Goal: Information Seeking & Learning: Find specific fact

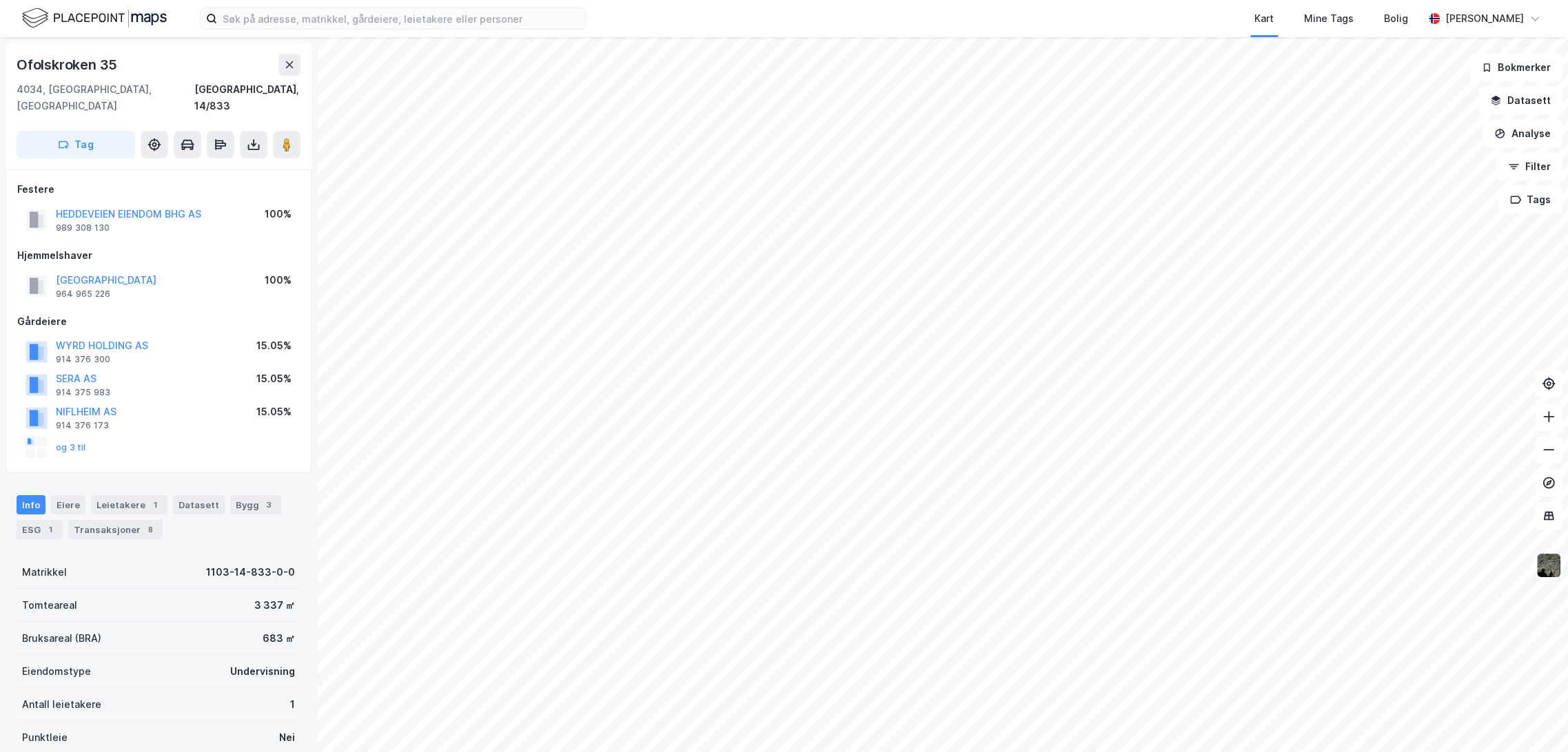
click at [388, 31] on div "Kart Mine Tags Bolig [PERSON_NAME]" at bounding box center [784, 19] width 1568 height 37
click at [390, 20] on input at bounding box center [400, 18] width 368 height 20
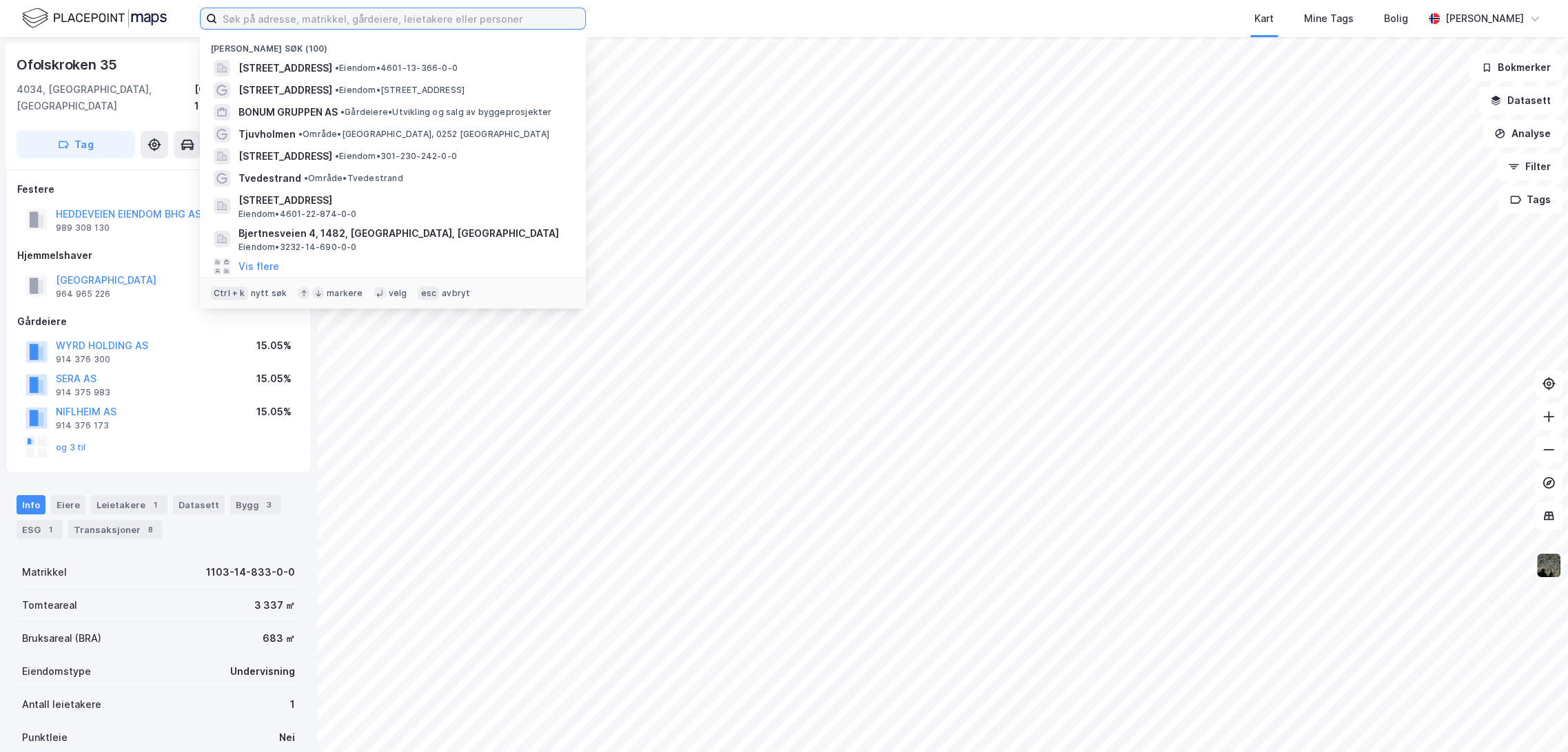
paste input "[PERSON_NAME] Eiendom AS"
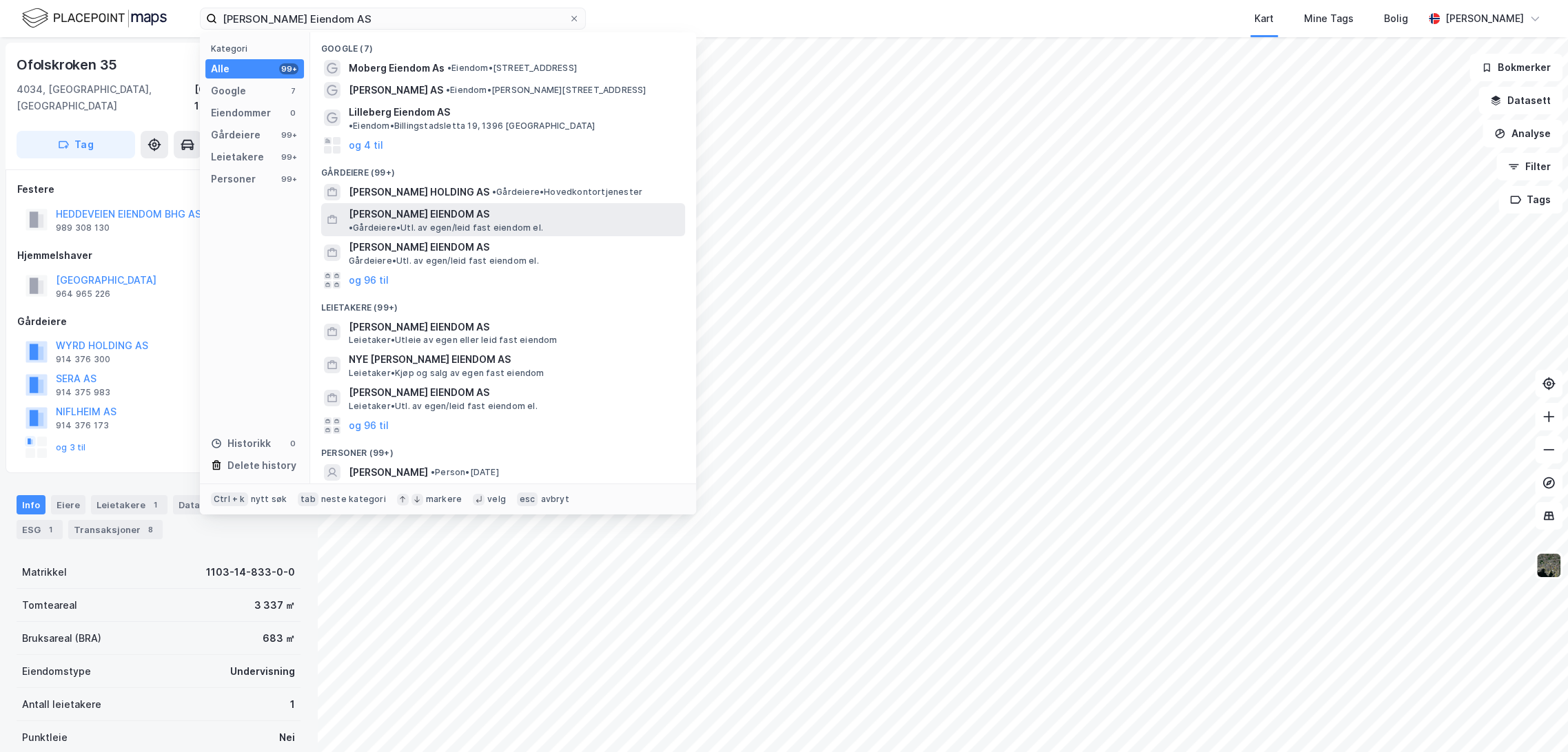
click at [478, 222] on span "• Gårdeiere • Utl. av egen/leid fast eiendom el." at bounding box center [445, 227] width 194 height 11
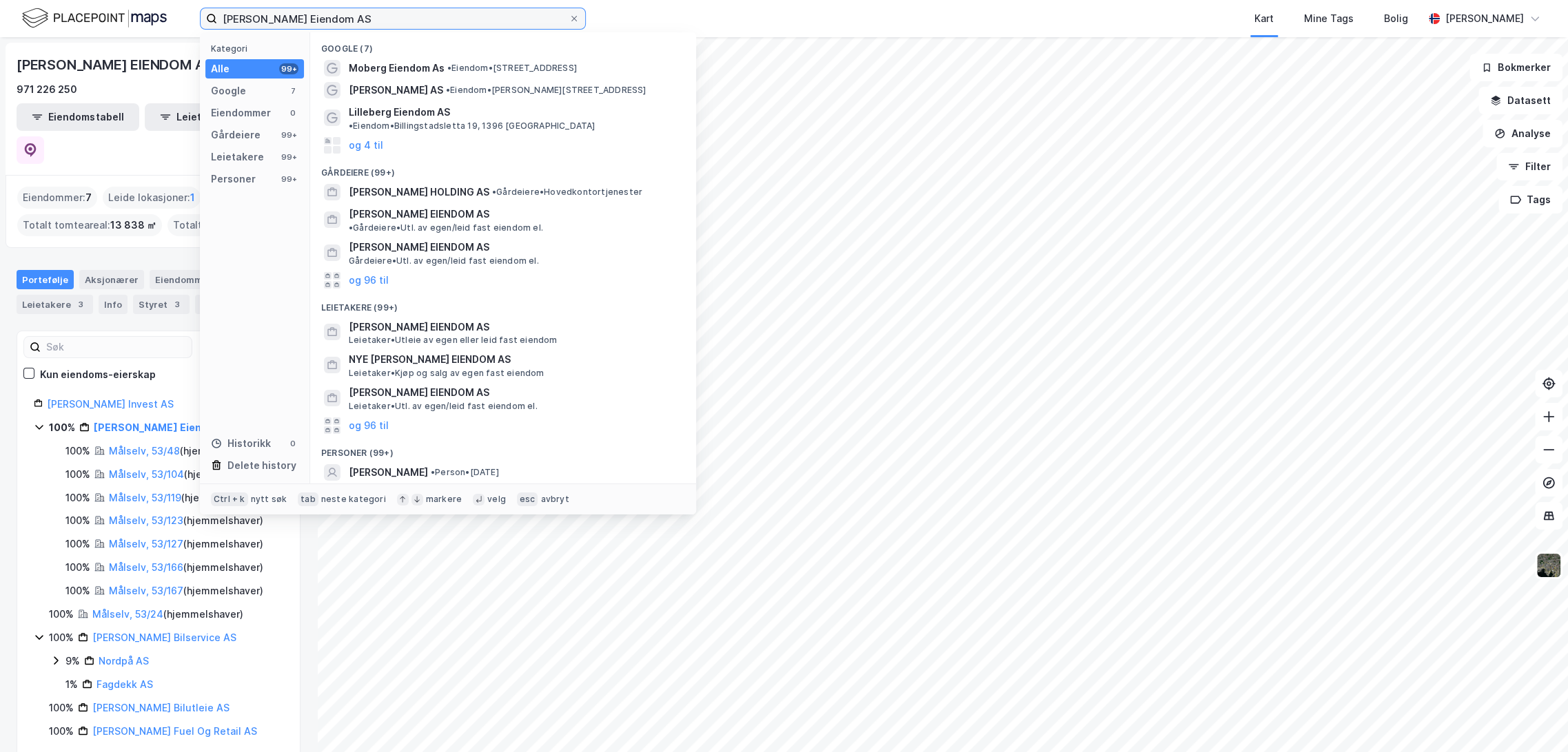
click at [331, 10] on input "[PERSON_NAME] Eiendom AS" at bounding box center [392, 18] width 351 height 20
paste input "Nyvegen 1 3"
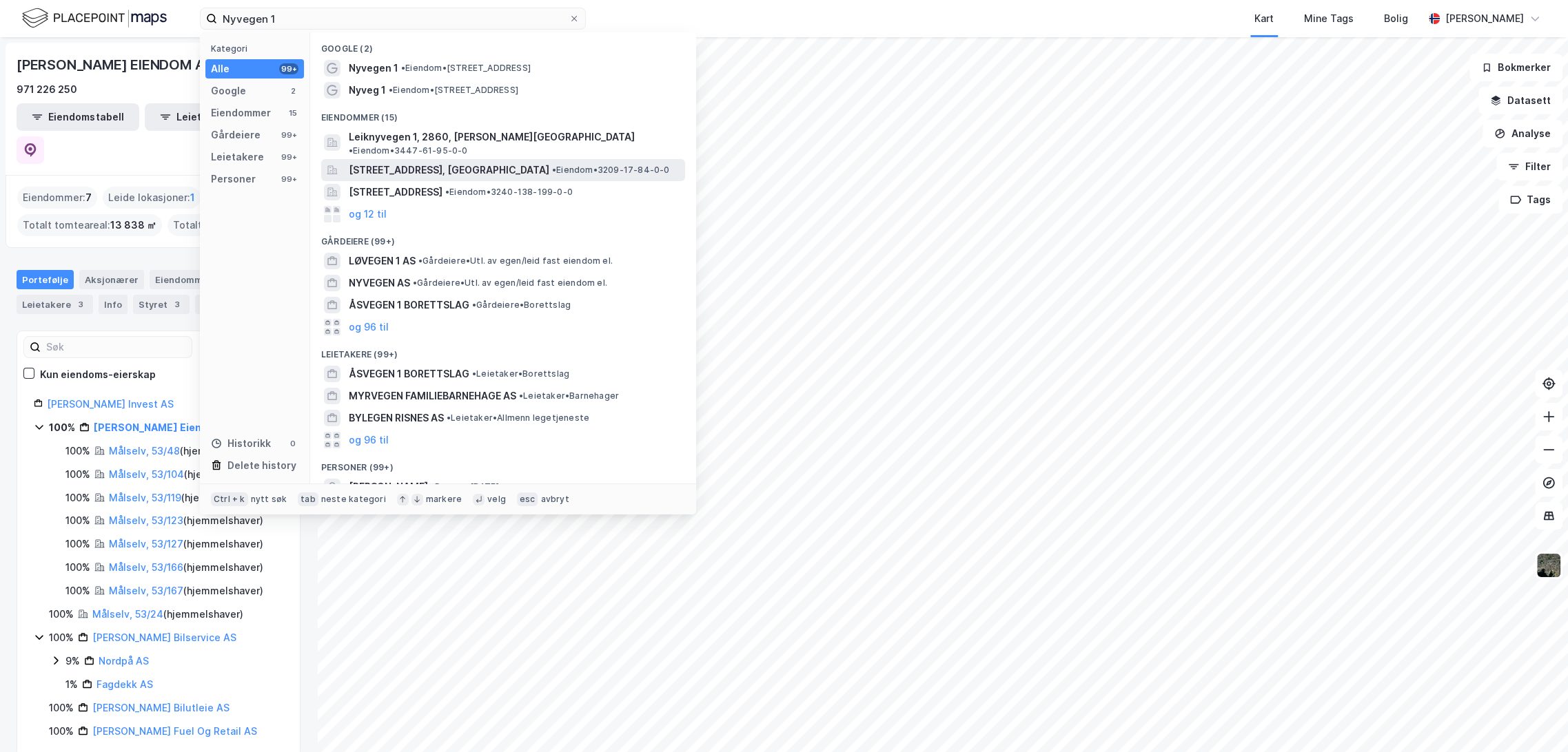
click at [425, 163] on span "[STREET_ADDRESS], [GEOGRAPHIC_DATA]" at bounding box center [449, 170] width 201 height 17
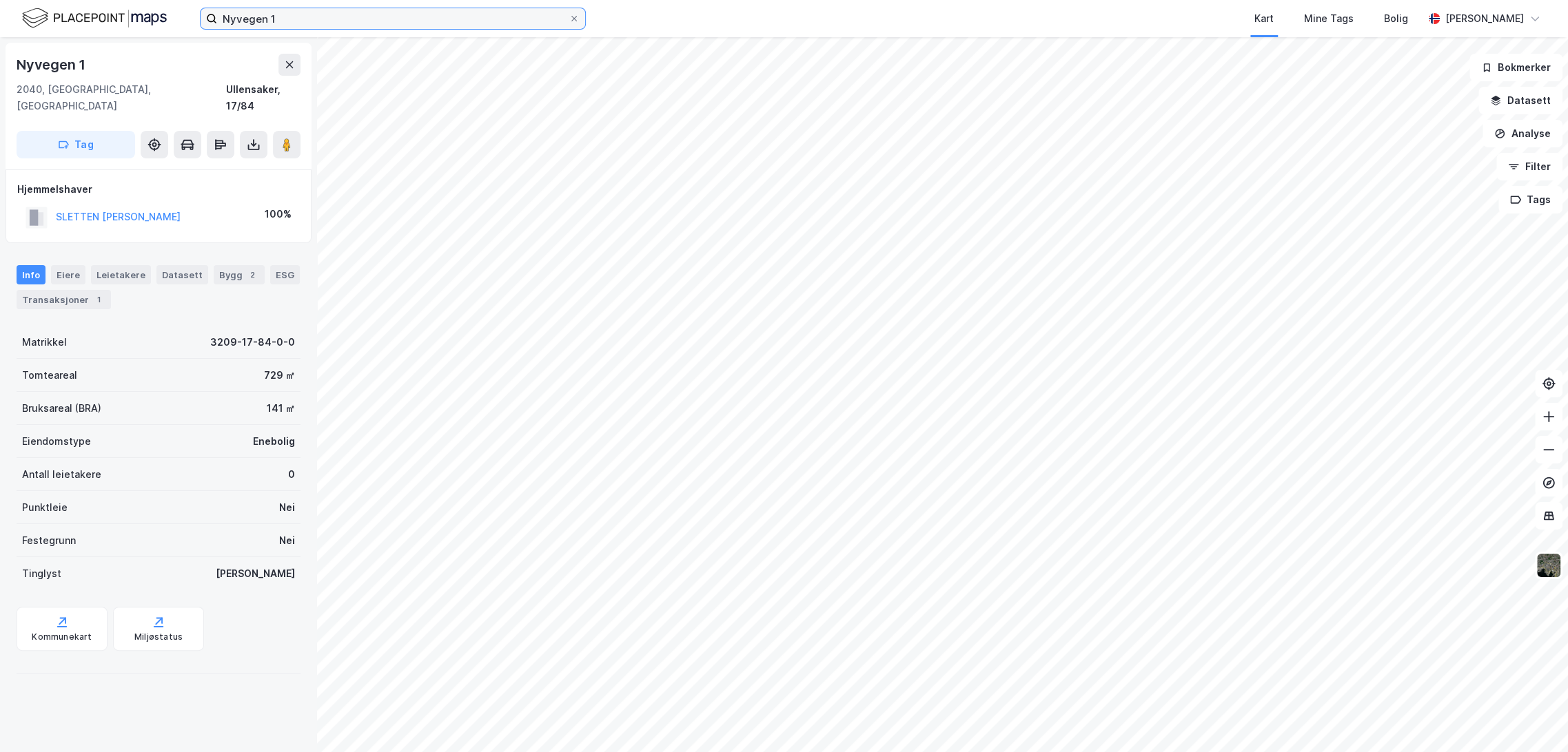
click at [302, 18] on input "Nyvegen 1" at bounding box center [392, 18] width 351 height 20
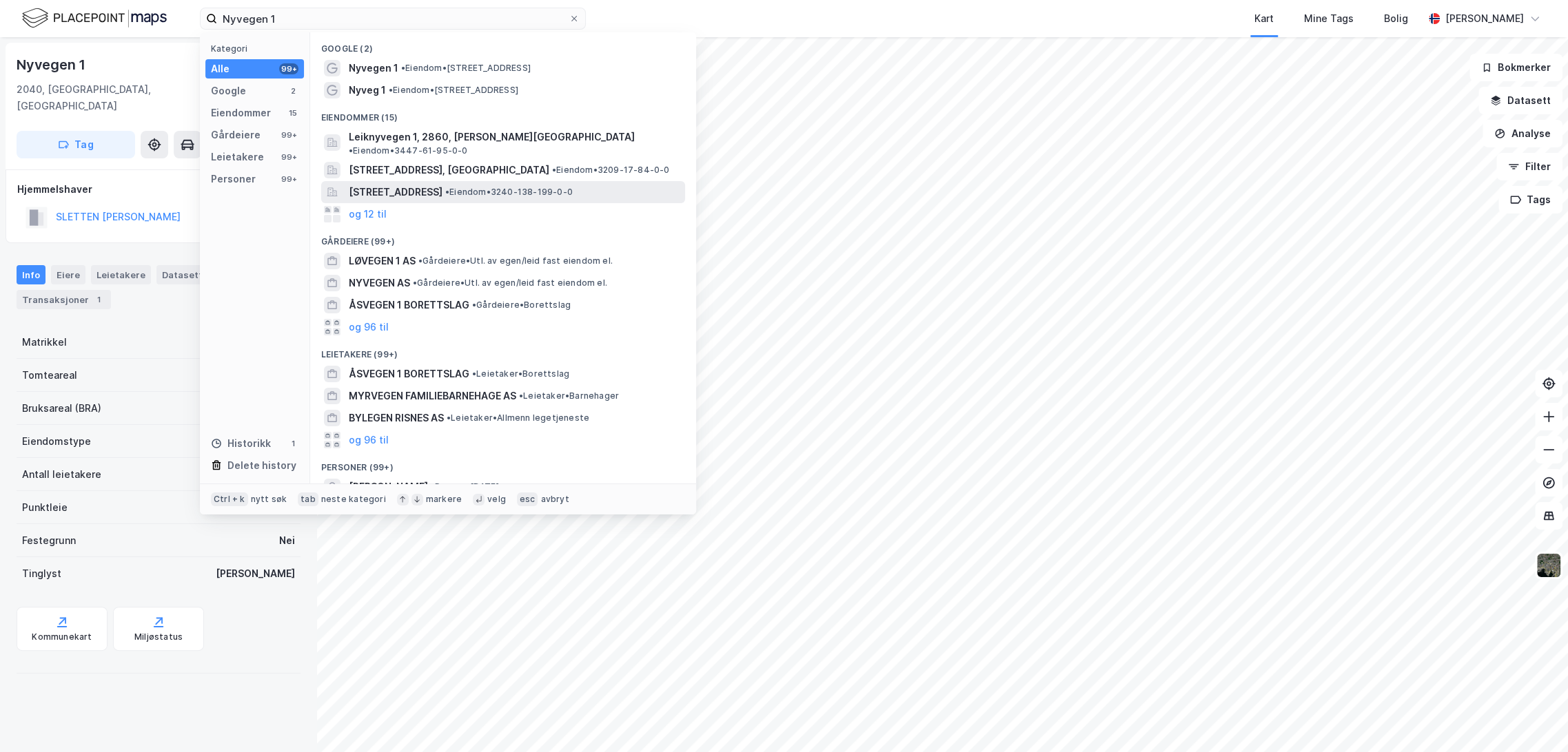
click at [437, 184] on span "[STREET_ADDRESS]" at bounding box center [395, 192] width 94 height 17
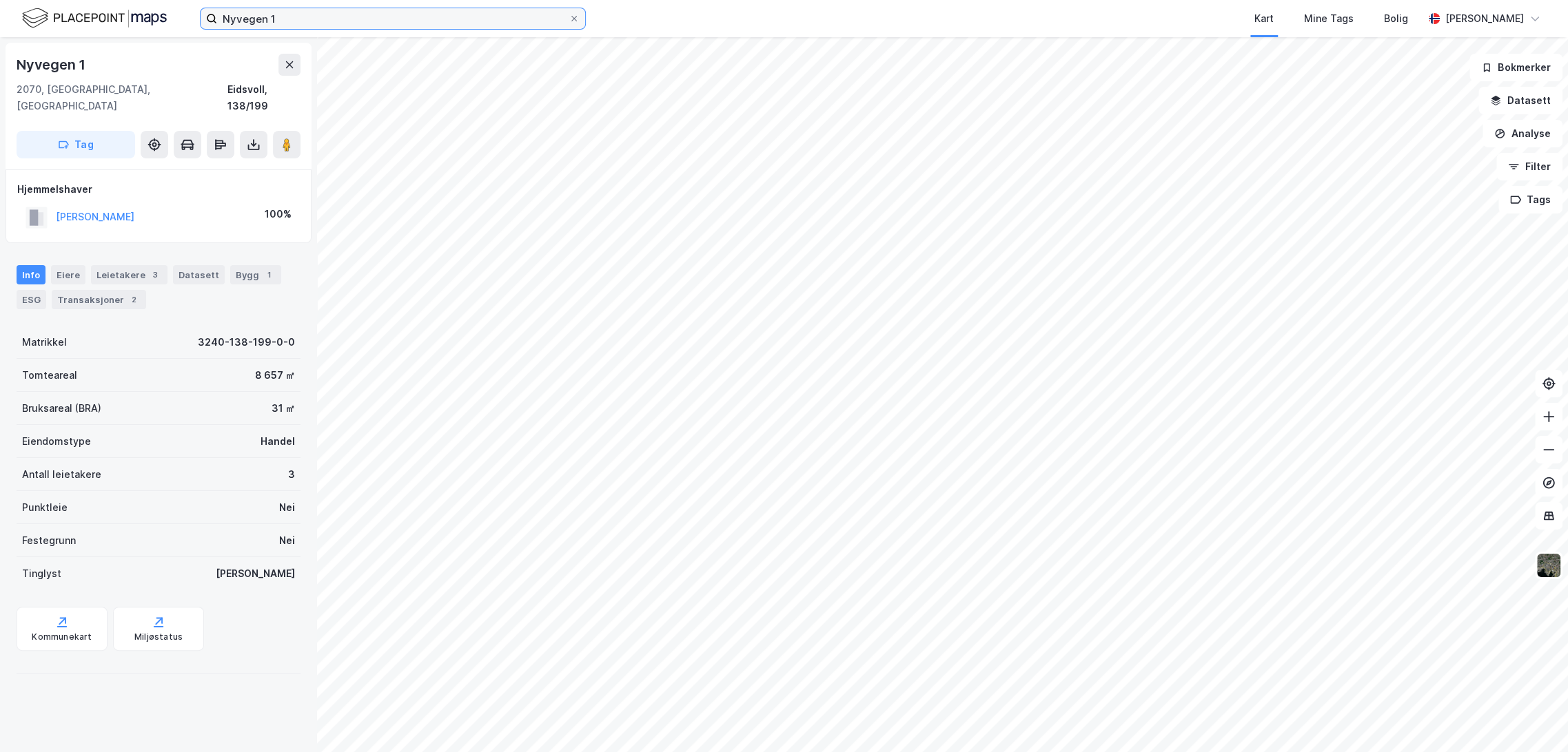
click at [395, 20] on input "Nyvegen 1" at bounding box center [392, 18] width 351 height 20
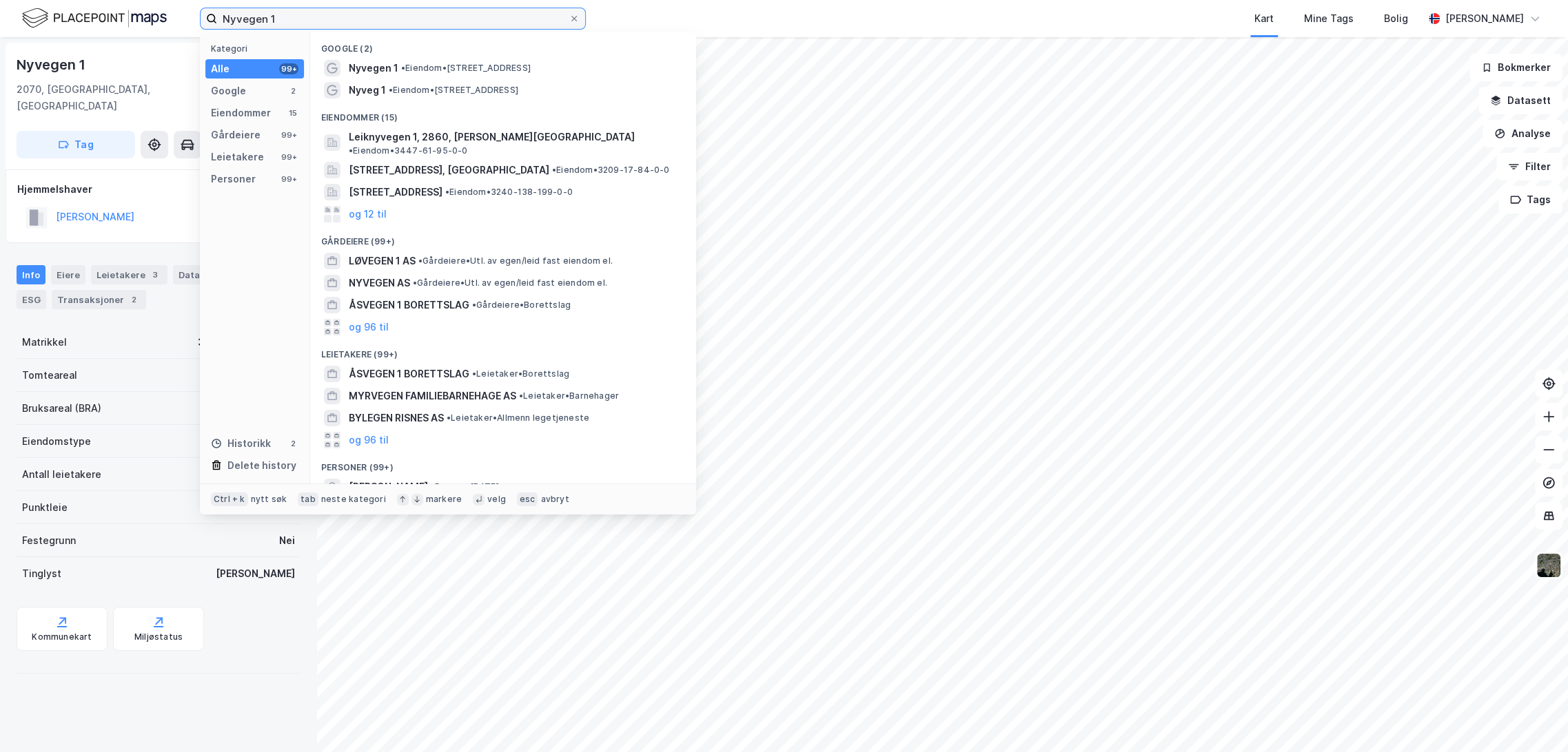
click at [396, 20] on input "Nyvegen 1" at bounding box center [392, 18] width 351 height 20
paste input "[PERSON_NAME] Eiendom AS"
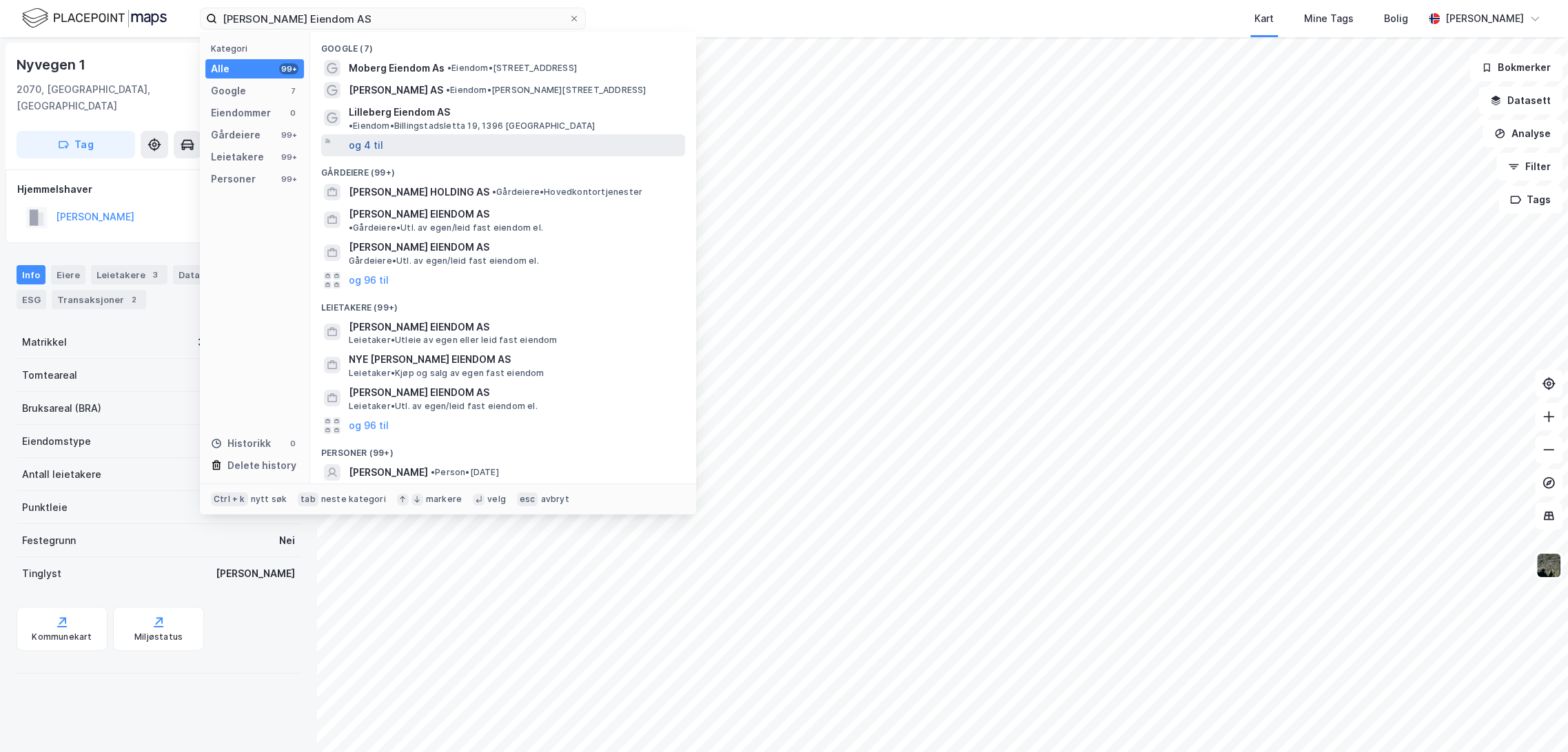
click at [372, 140] on button "og 4 til" at bounding box center [365, 145] width 34 height 17
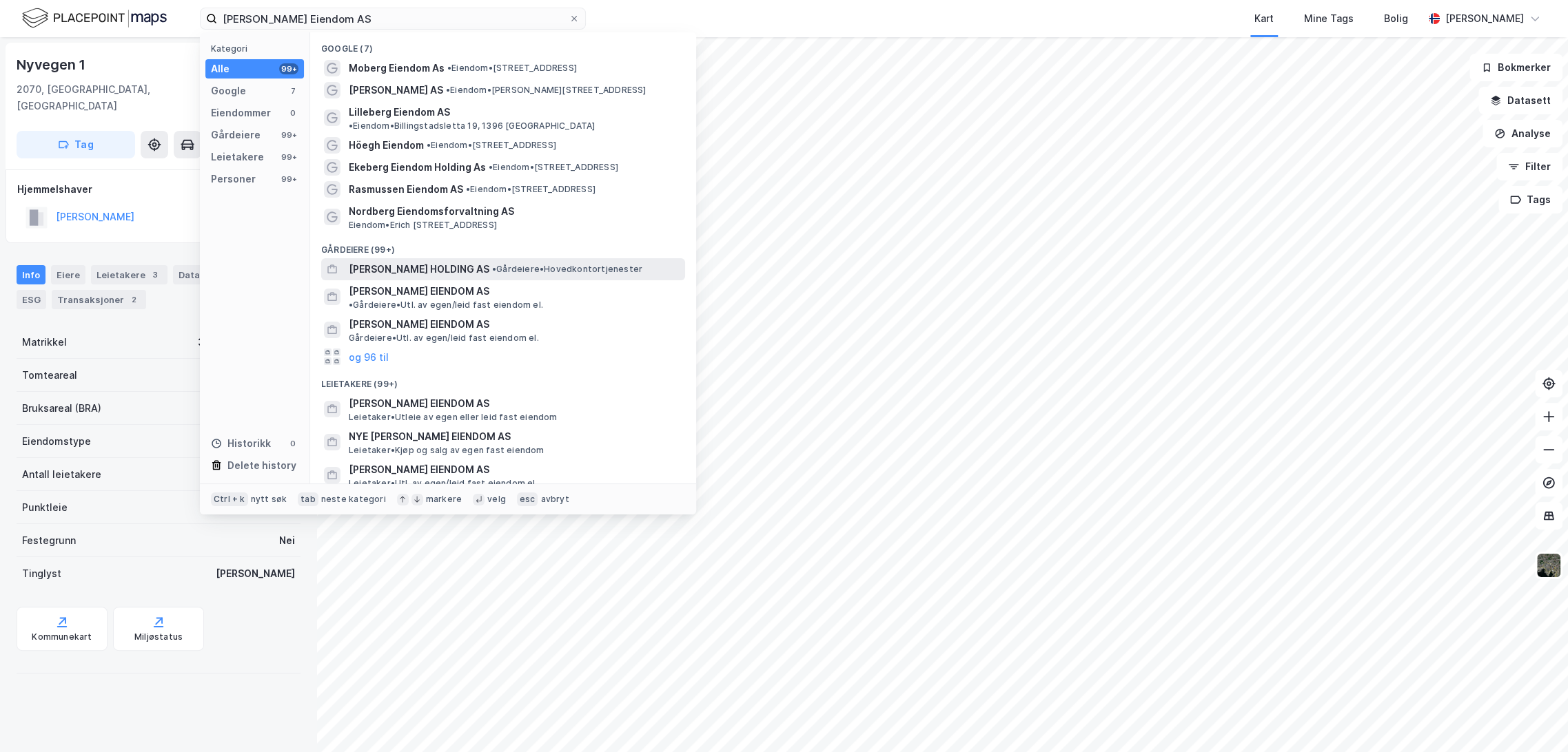
click at [449, 261] on span "[PERSON_NAME] HOLDING AS" at bounding box center [419, 269] width 141 height 17
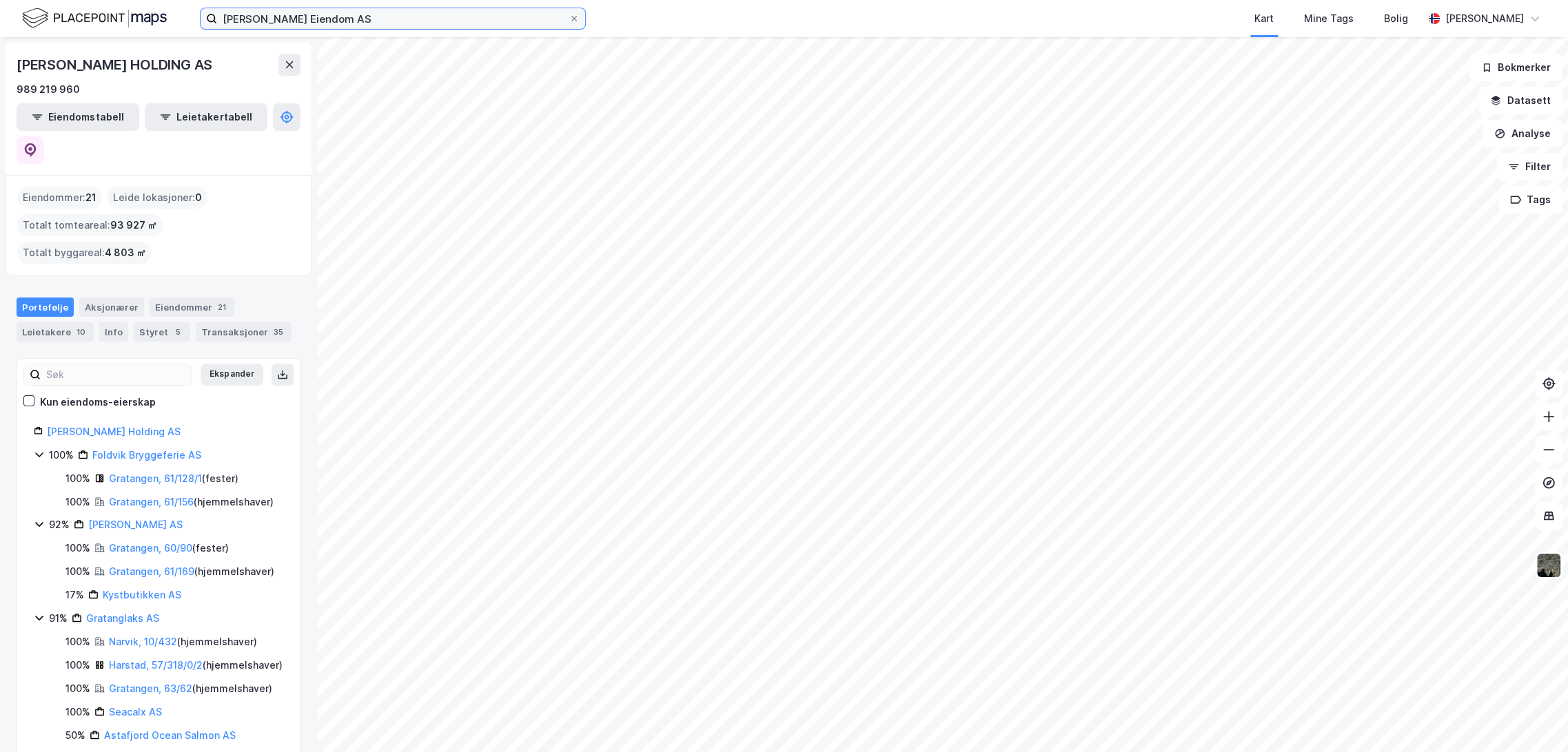
click at [460, 15] on input "[PERSON_NAME] Eiendom AS" at bounding box center [392, 18] width 351 height 20
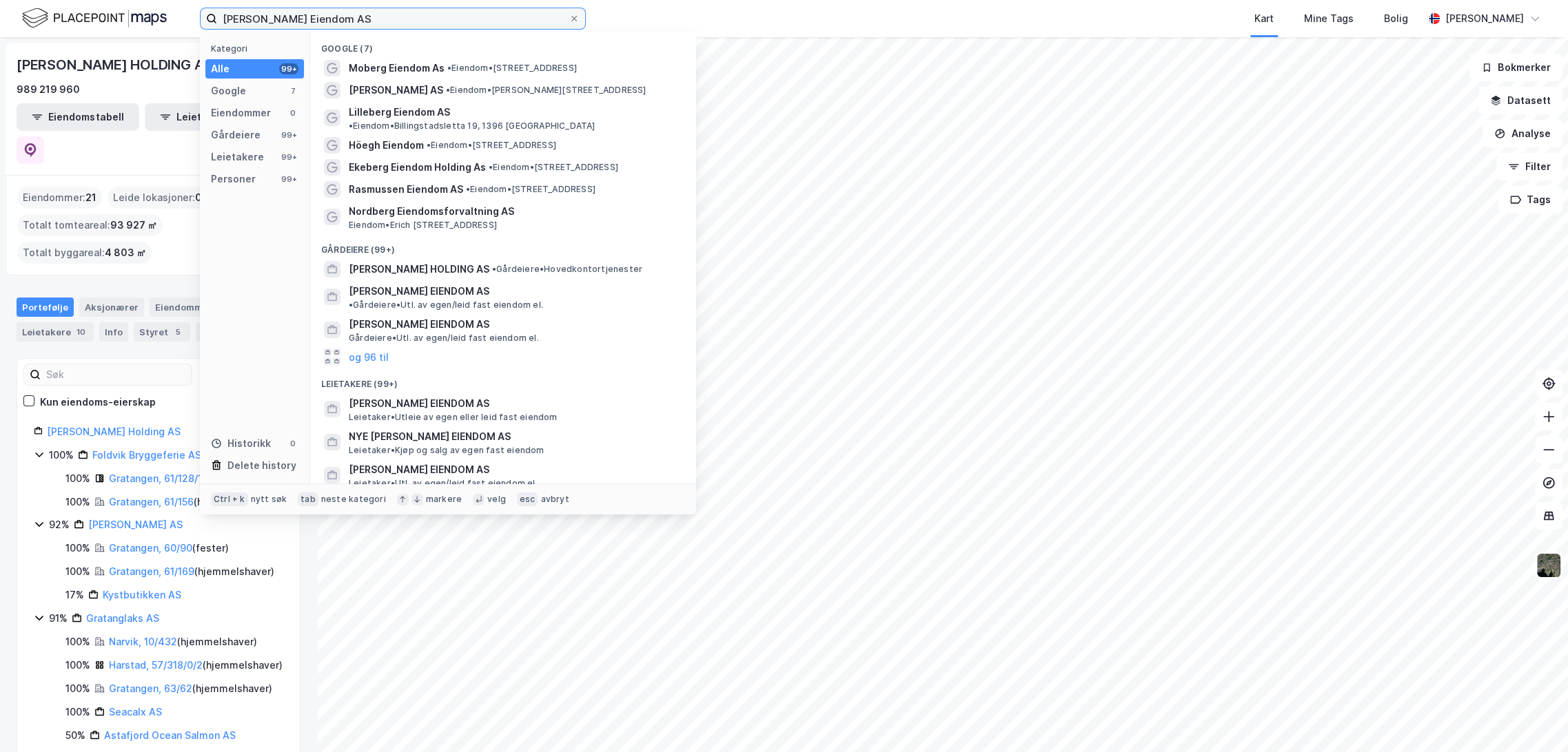
click at [460, 15] on input "[PERSON_NAME] Eiendom AS" at bounding box center [392, 18] width 351 height 20
paste input "øberg"
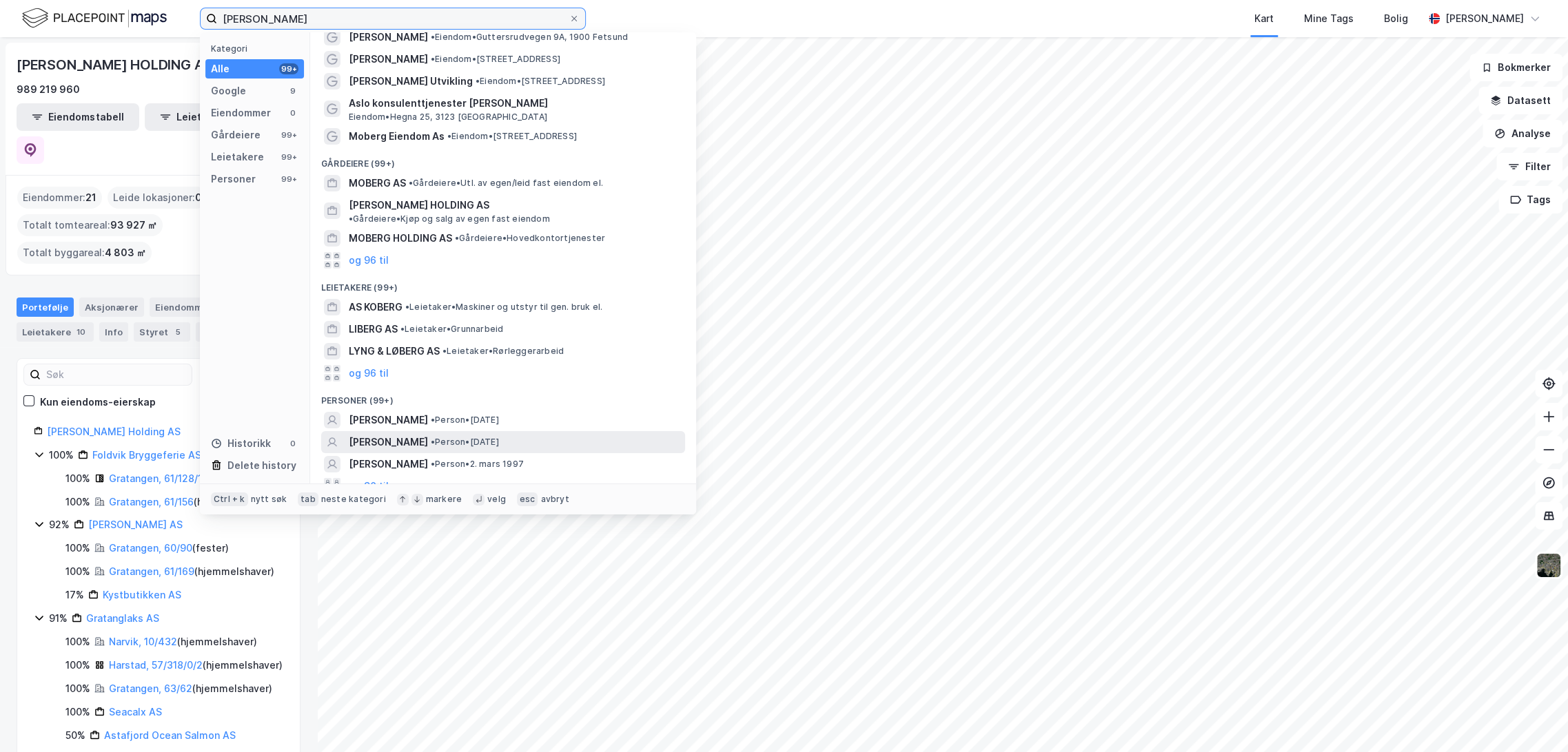
scroll to position [121, 0]
type input "[PERSON_NAME]"
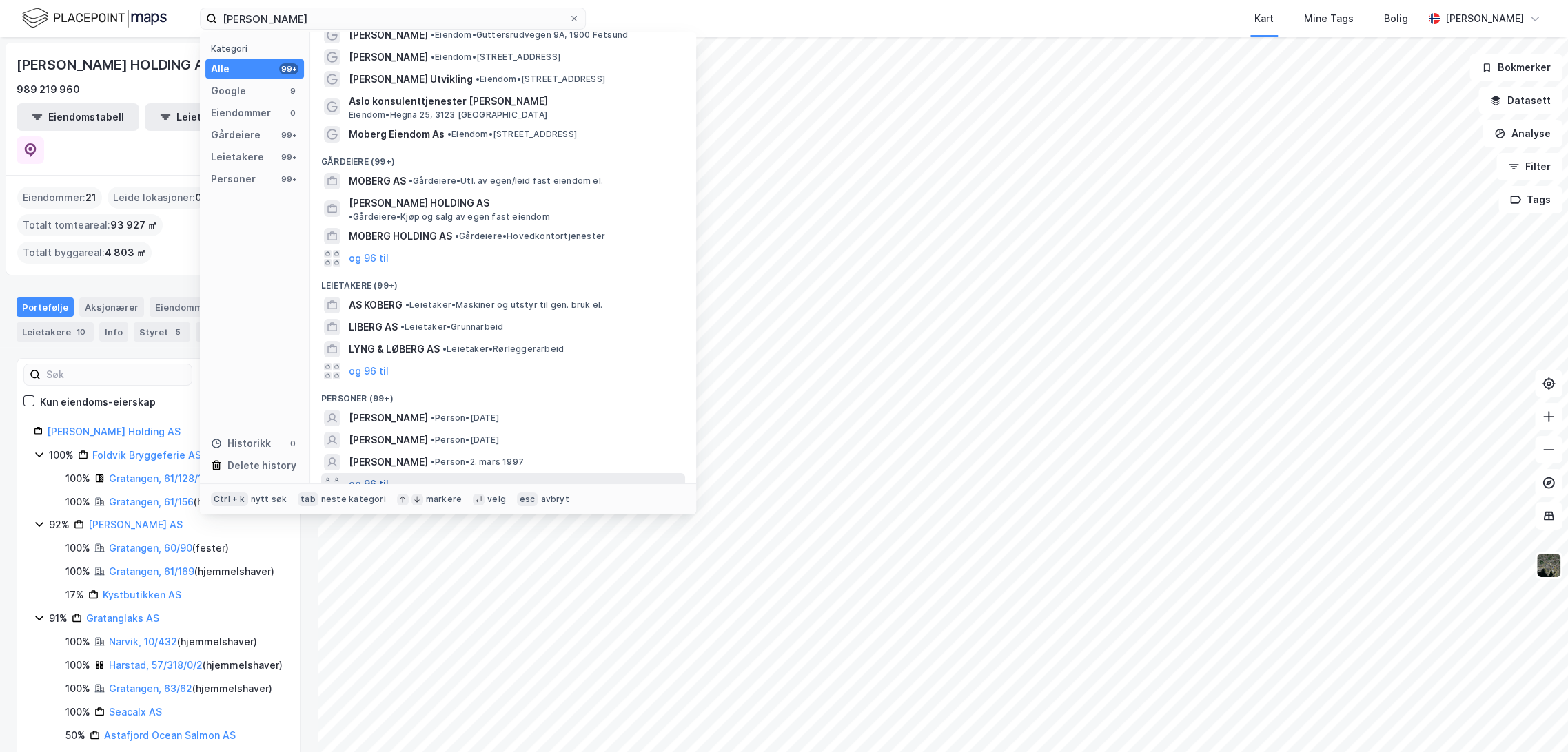
click at [380, 476] on button "og 96 til" at bounding box center [368, 484] width 40 height 17
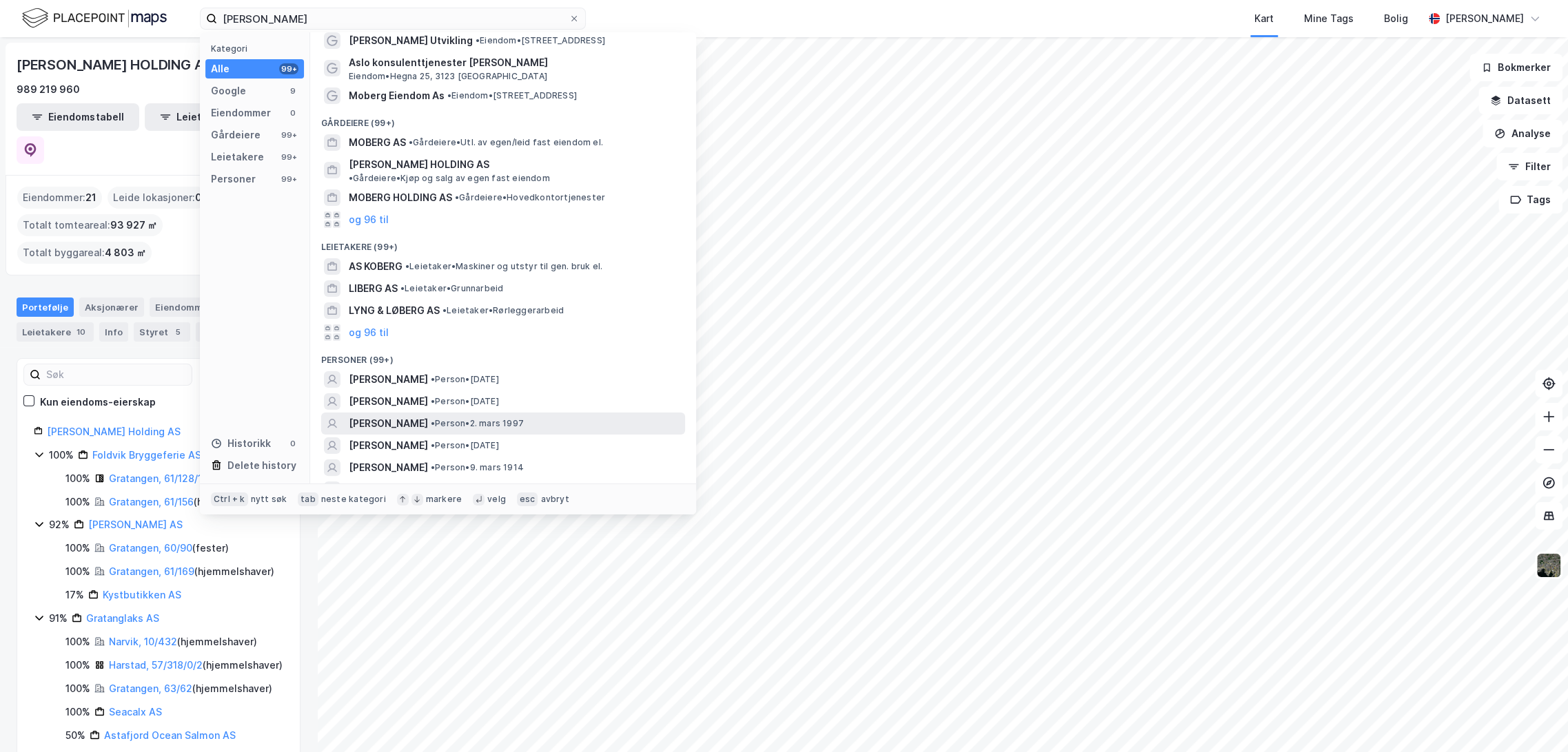
scroll to position [275, 0]
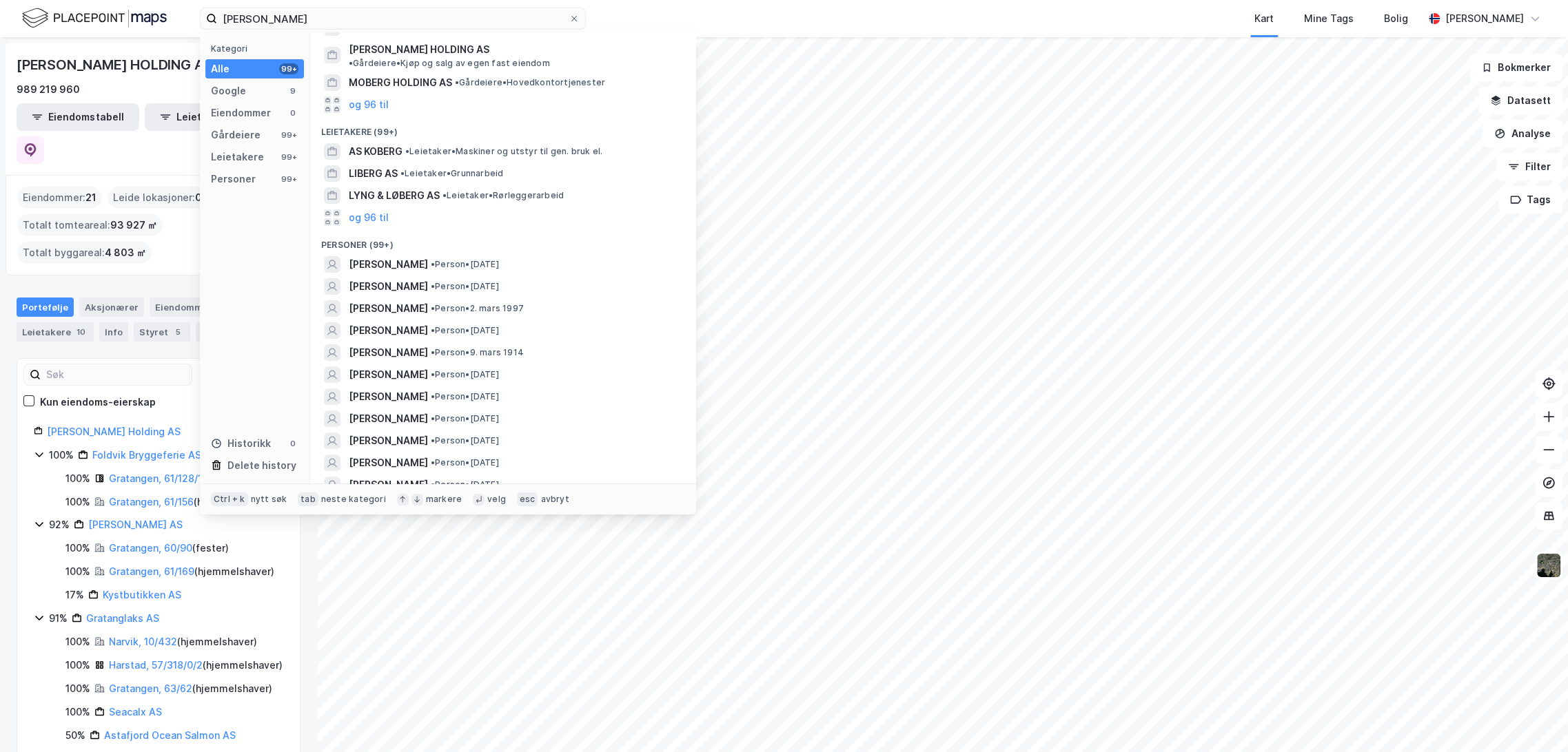
click at [766, 17] on div "Kart Mine Tags Bolig" at bounding box center [1037, 19] width 771 height 37
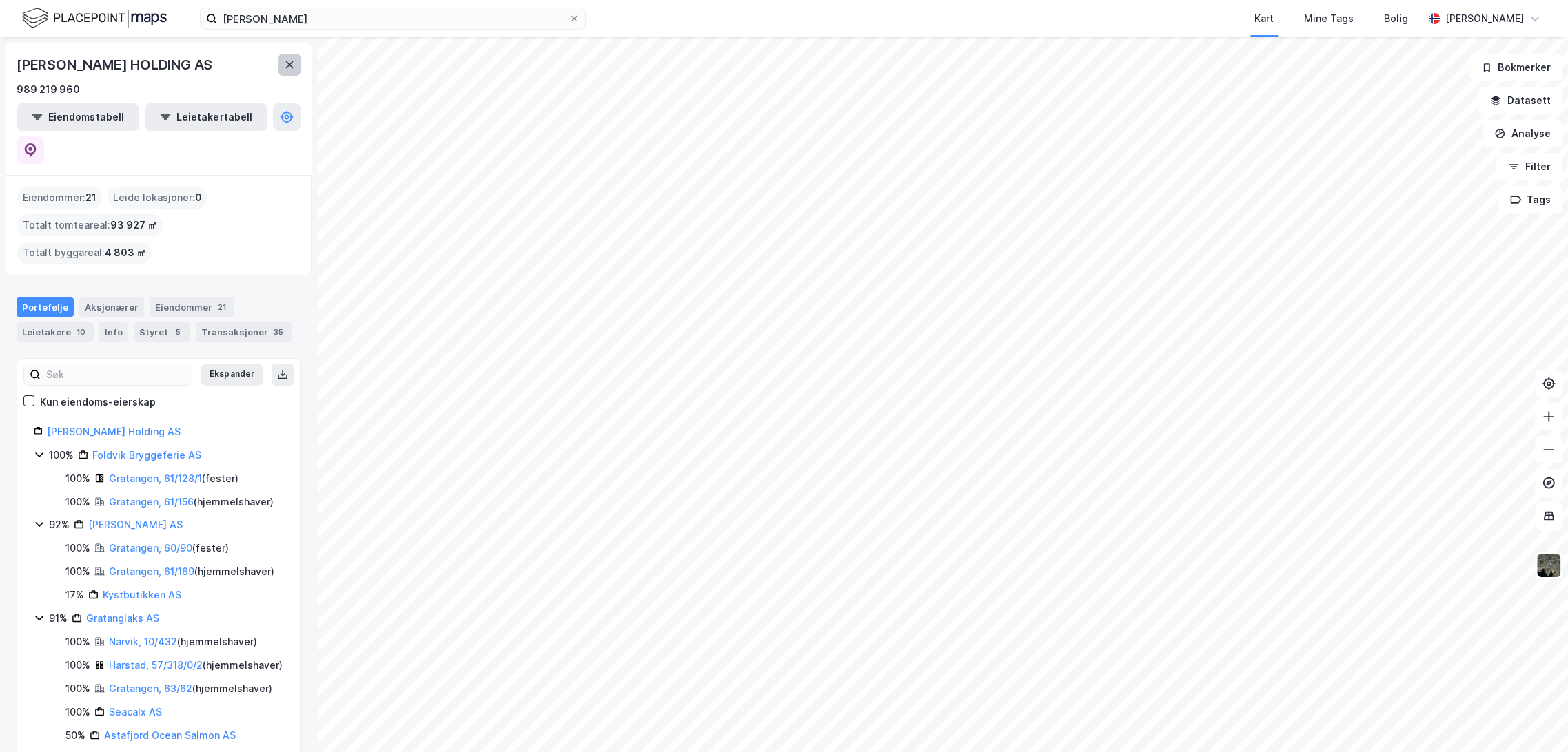
click at [295, 61] on icon at bounding box center [289, 64] width 11 height 11
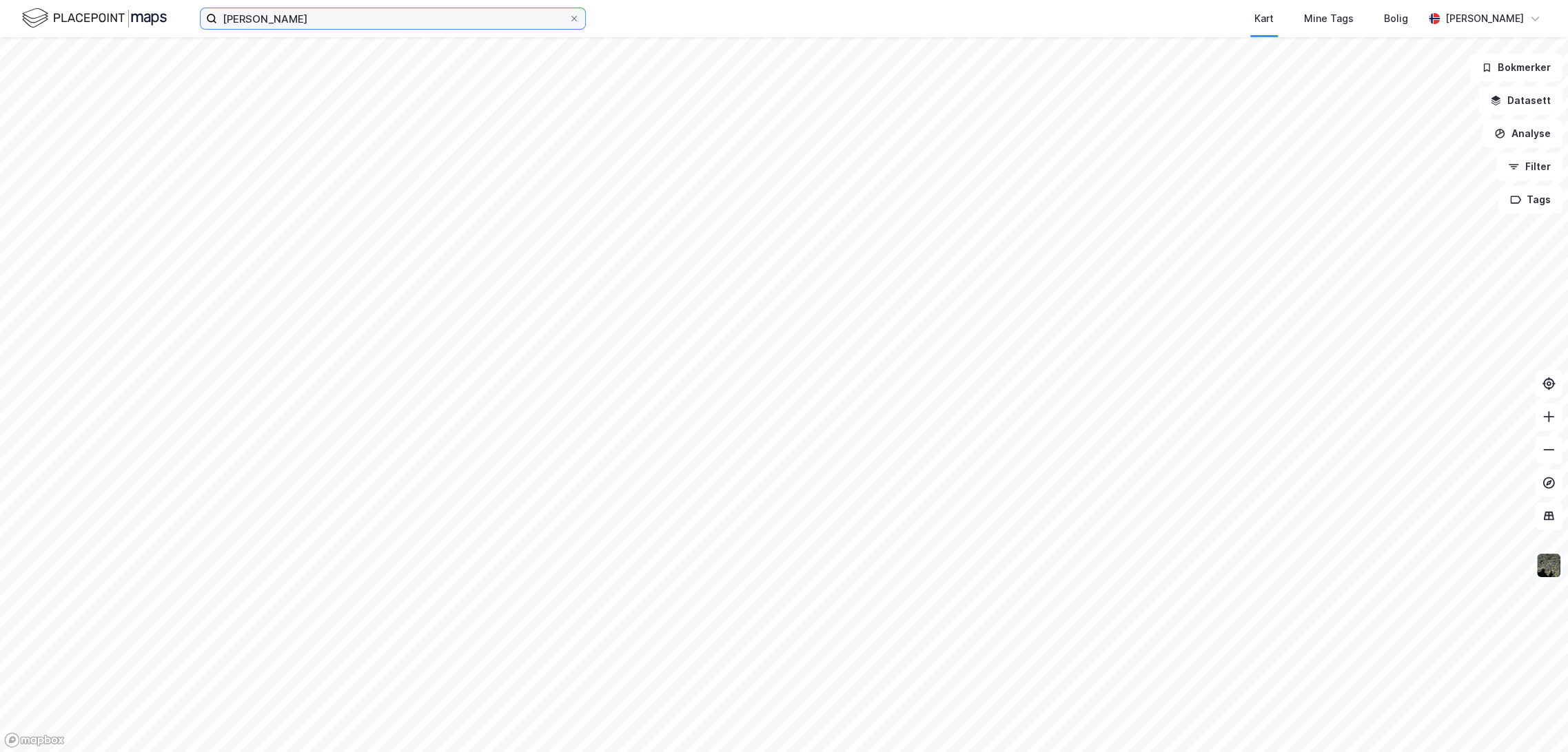
click at [566, 20] on input "[PERSON_NAME]" at bounding box center [392, 18] width 351 height 20
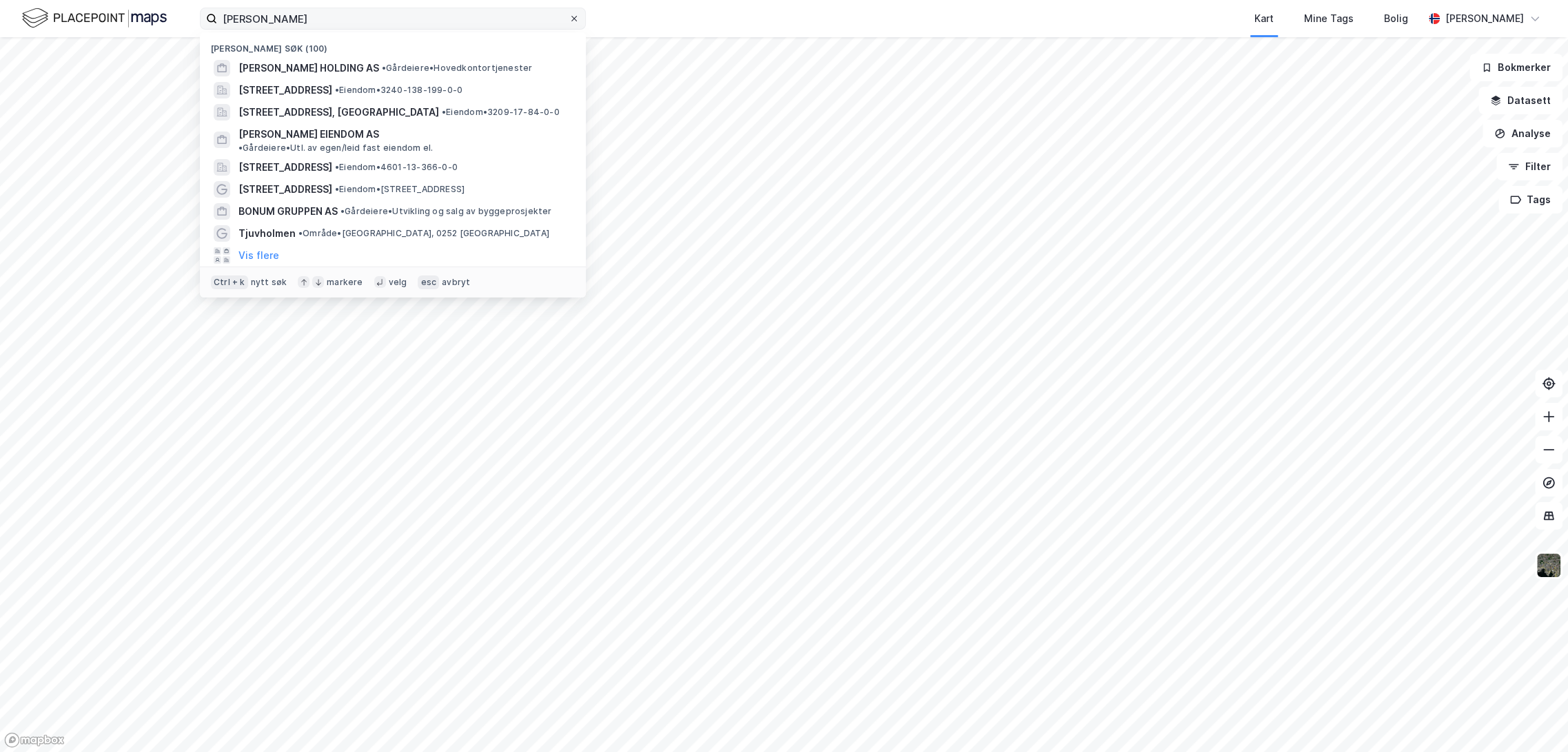
click at [576, 20] on icon at bounding box center [574, 19] width 8 height 8
click at [569, 20] on input "[PERSON_NAME]" at bounding box center [392, 18] width 351 height 20
click at [332, 87] on span "[STREET_ADDRESS]" at bounding box center [285, 90] width 94 height 17
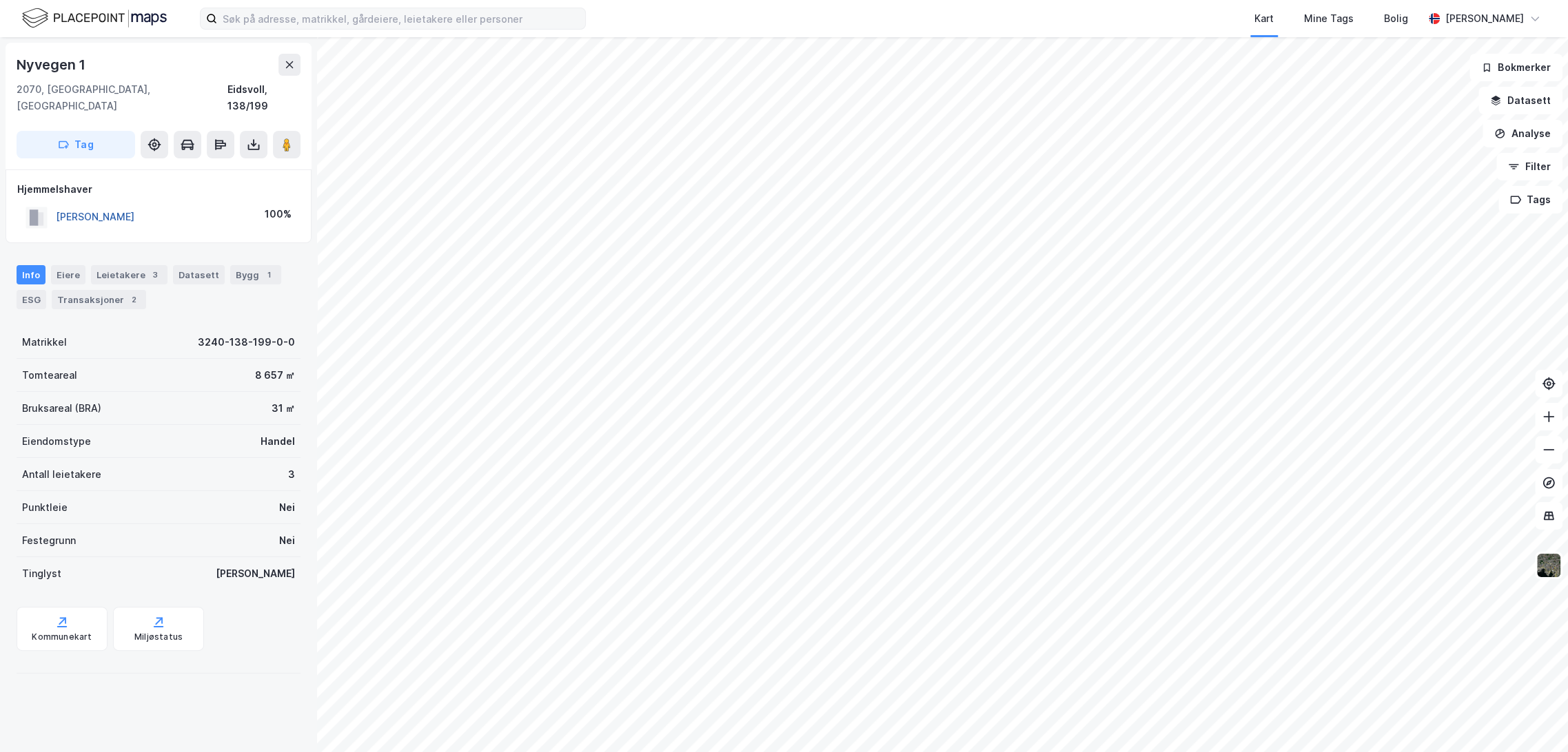
click at [0, 0] on button "[PERSON_NAME]" at bounding box center [0, 0] width 0 height 0
